Goal: Task Accomplishment & Management: Manage account settings

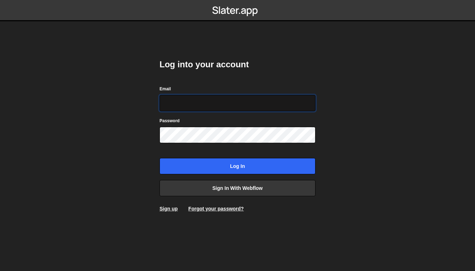
type input "[EMAIL_ADDRESS][DOMAIN_NAME]"
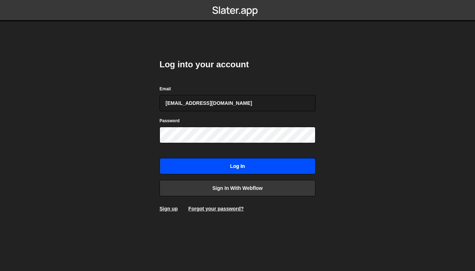
click at [237, 159] on input "Log in" at bounding box center [238, 166] width 156 height 16
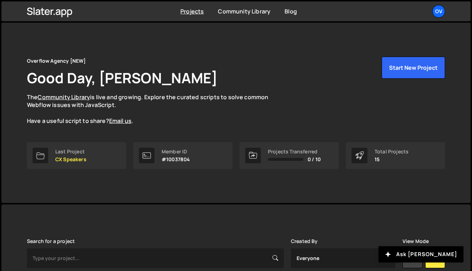
click at [444, 5] on link "Ov" at bounding box center [439, 11] width 13 height 13
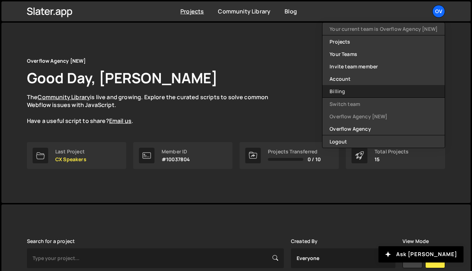
click at [367, 95] on link "Billing" at bounding box center [384, 91] width 122 height 12
